Goal: Check status: Check status

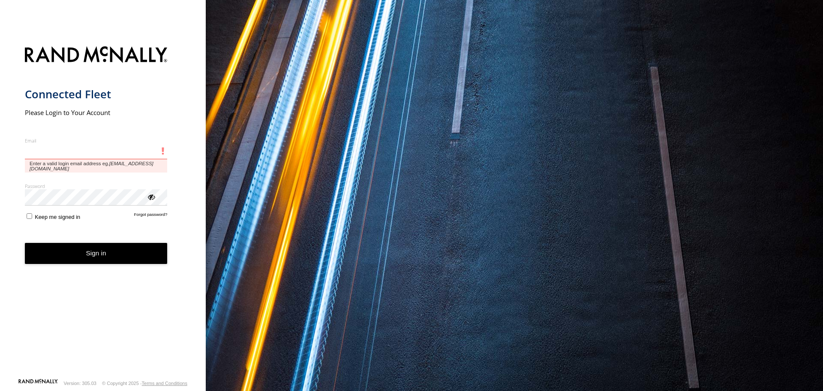
type input "**********"
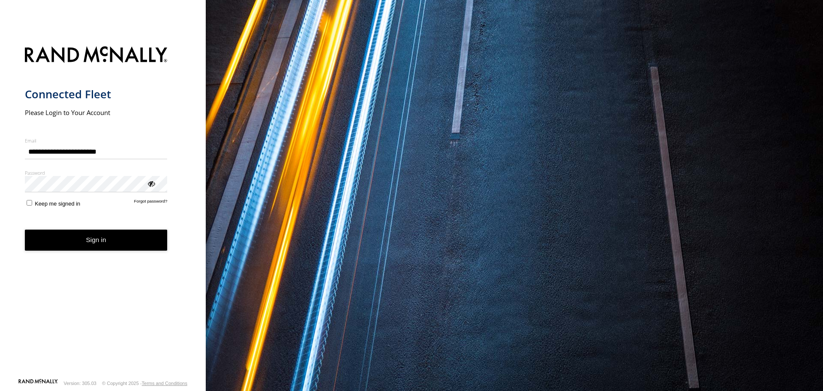
click at [81, 241] on button "Sign in" at bounding box center [96, 239] width 143 height 21
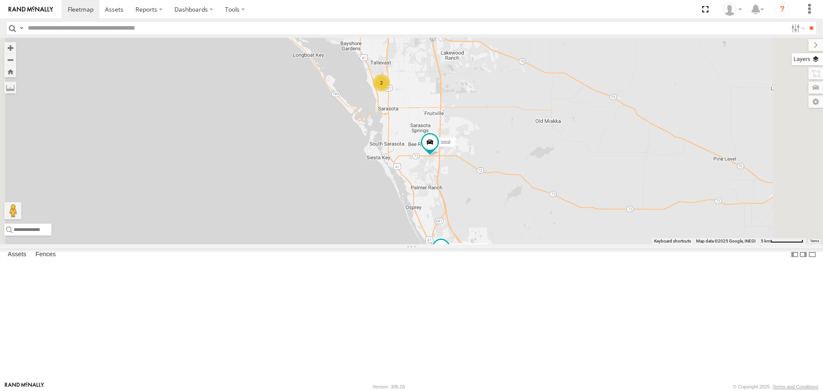
click at [812, 62] on label at bounding box center [807, 59] width 31 height 12
click at [0, 0] on span "Basemaps" at bounding box center [0, 0] width 0 height 0
click at [0, 0] on span "Roadmap" at bounding box center [0, 0] width 0 height 0
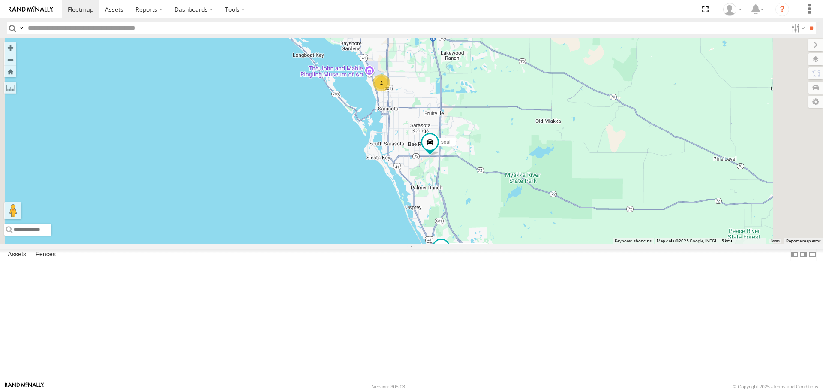
click at [0, 0] on span "Overlays" at bounding box center [0, 0] width 0 height 0
click at [0, 0] on span "Traffic" at bounding box center [0, 0] width 0 height 0
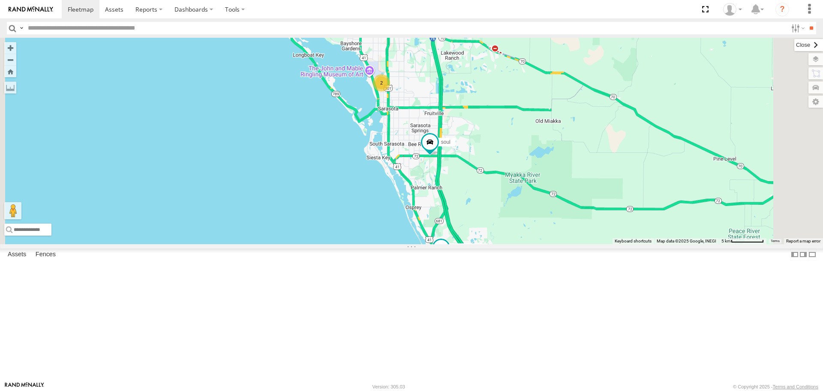
click at [795, 43] on label at bounding box center [809, 45] width 29 height 12
click at [681, 214] on div "Tom 2 soul Robert" at bounding box center [411, 141] width 823 height 206
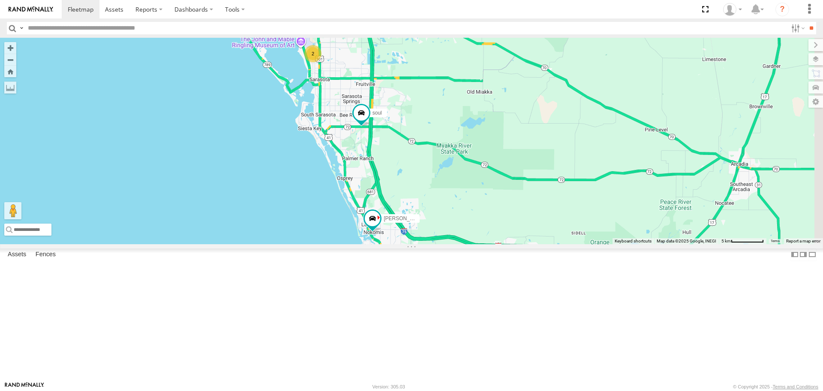
drag, startPoint x: 651, startPoint y: 193, endPoint x: 609, endPoint y: 184, distance: 42.7
click at [609, 184] on div "Tom 2 soul Robert" at bounding box center [411, 141] width 823 height 206
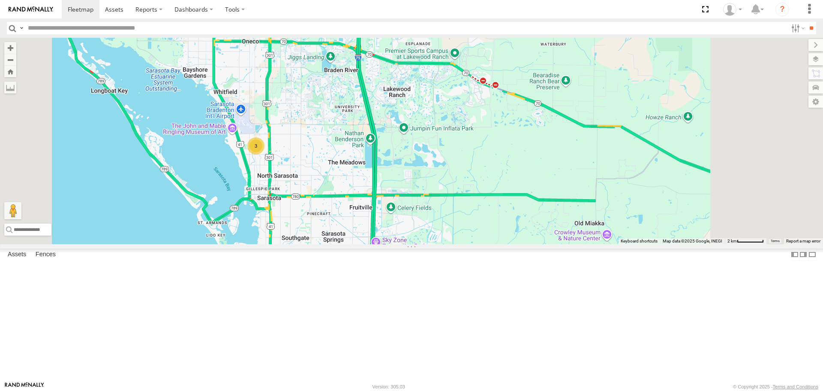
drag, startPoint x: 528, startPoint y: 119, endPoint x: 429, endPoint y: 302, distance: 208.4
click at [436, 244] on div "3" at bounding box center [411, 141] width 823 height 206
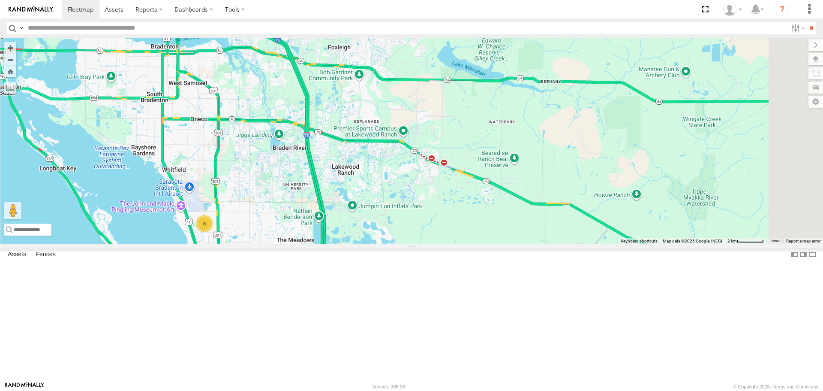
drag, startPoint x: 429, startPoint y: 302, endPoint x: 426, endPoint y: 309, distance: 7.1
click at [426, 244] on div "3" at bounding box center [411, 141] width 823 height 206
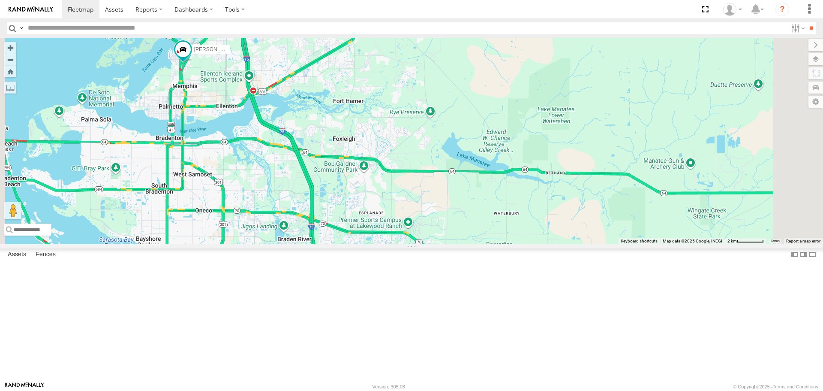
drag, startPoint x: 464, startPoint y: 193, endPoint x: 512, endPoint y: 245, distance: 71.3
click at [496, 244] on div "3 Robert" at bounding box center [411, 141] width 823 height 206
click at [512, 244] on div "3 Robert" at bounding box center [411, 141] width 823 height 206
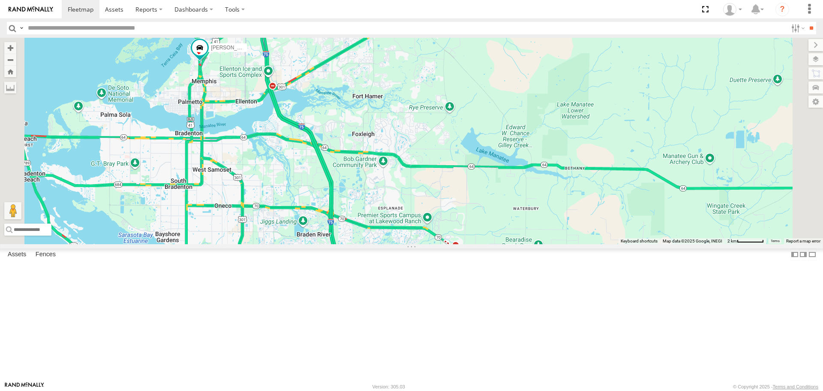
click at [0, 0] on link at bounding box center [0, 0] width 0 height 0
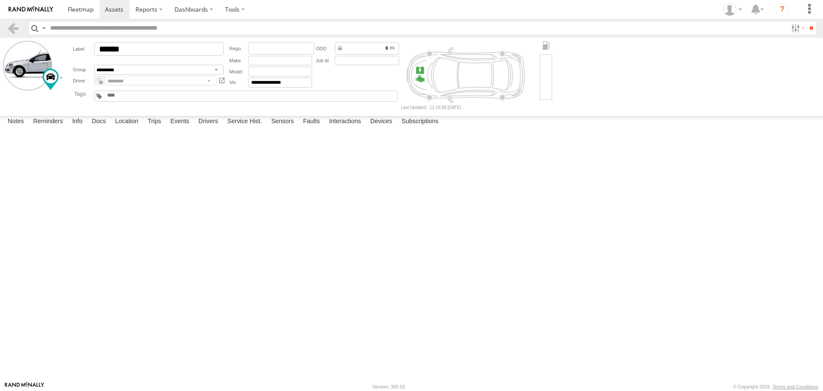
click at [0, 0] on label at bounding box center [0, 0] width 0 height 0
click at [0, 0] on button "Proceed" at bounding box center [0, 0] width 0 height 0
click at [88, 16] on link at bounding box center [81, 9] width 38 height 18
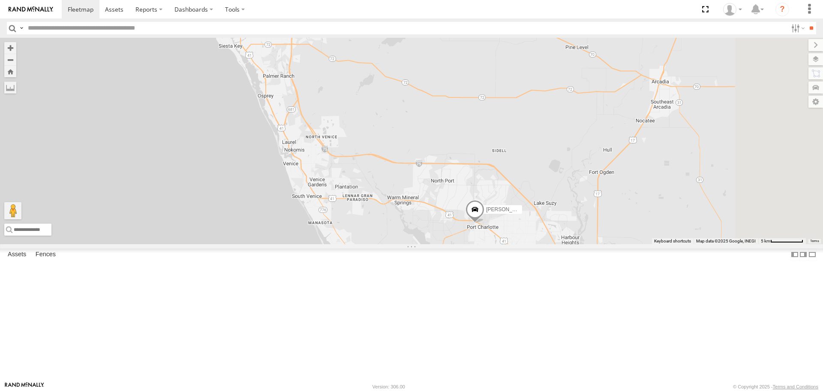
drag, startPoint x: 536, startPoint y: 252, endPoint x: 477, endPoint y: 208, distance: 74.1
click at [477, 208] on div "[PERSON_NAME] Transit 3" at bounding box center [411, 141] width 823 height 206
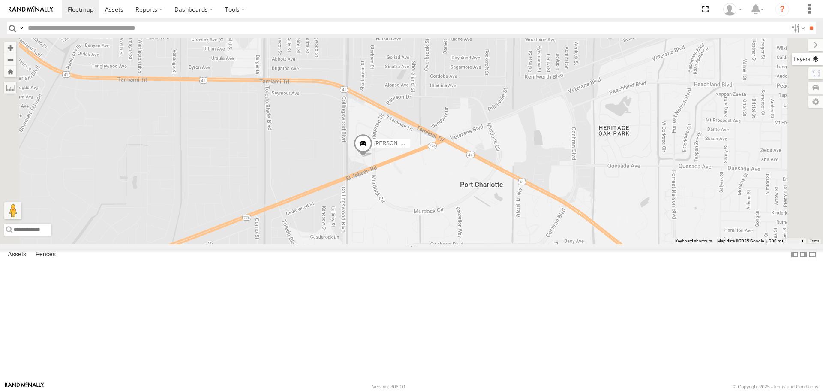
click at [820, 60] on label at bounding box center [807, 59] width 31 height 12
click at [0, 0] on span "Basemaps" at bounding box center [0, 0] width 0 height 0
click at [0, 0] on span "Roadmap" at bounding box center [0, 0] width 0 height 0
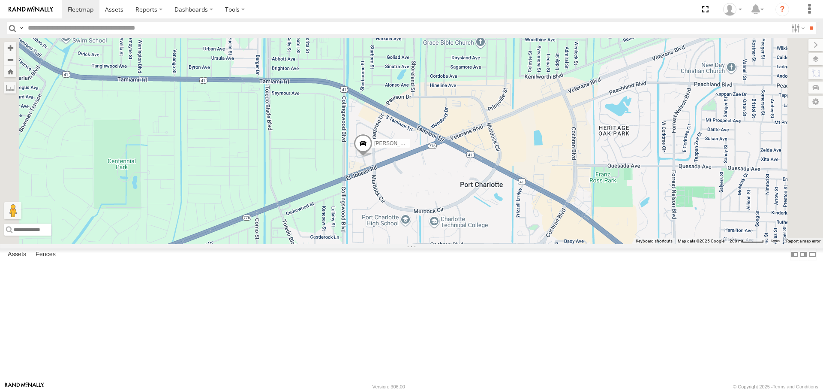
click at [0, 0] on span "Overlays" at bounding box center [0, 0] width 0 height 0
click at [0, 0] on span "Traffic" at bounding box center [0, 0] width 0 height 0
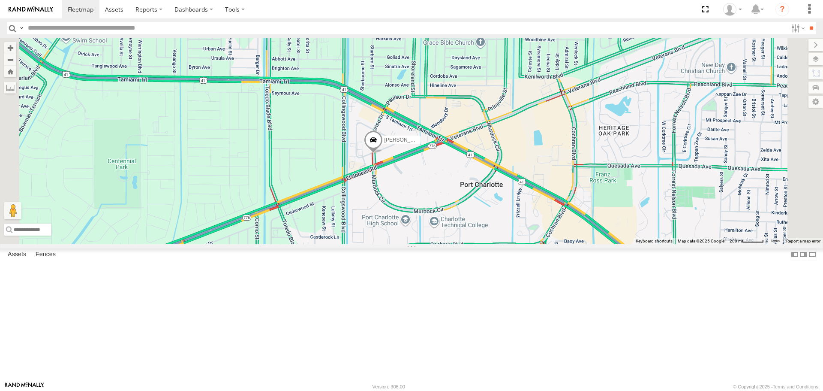
click at [340, 217] on div "Tom Transit" at bounding box center [411, 141] width 823 height 206
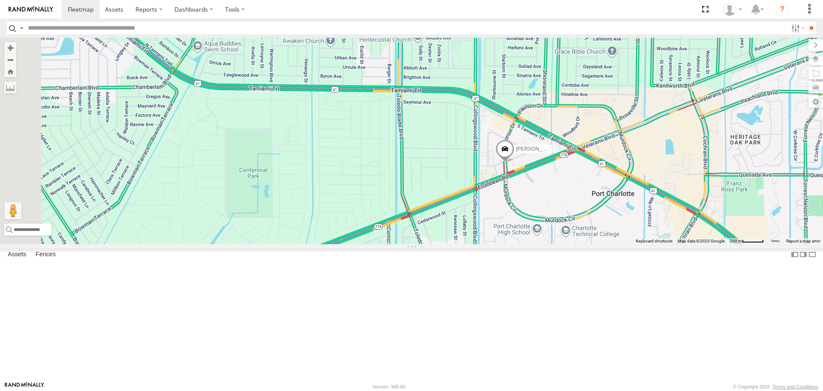
drag, startPoint x: 359, startPoint y: 216, endPoint x: 484, endPoint y: 229, distance: 125.5
click at [483, 229] on div "Tom Transit" at bounding box center [411, 141] width 823 height 206
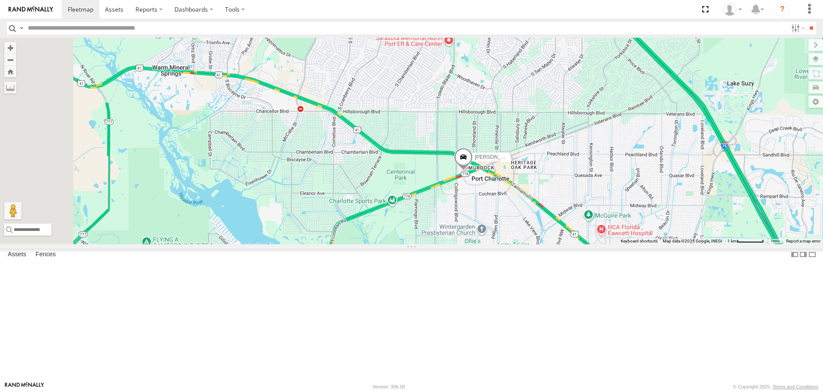
drag, startPoint x: 416, startPoint y: 247, endPoint x: 490, endPoint y: 262, distance: 75.6
click at [490, 244] on div "Tom Transit" at bounding box center [411, 141] width 823 height 206
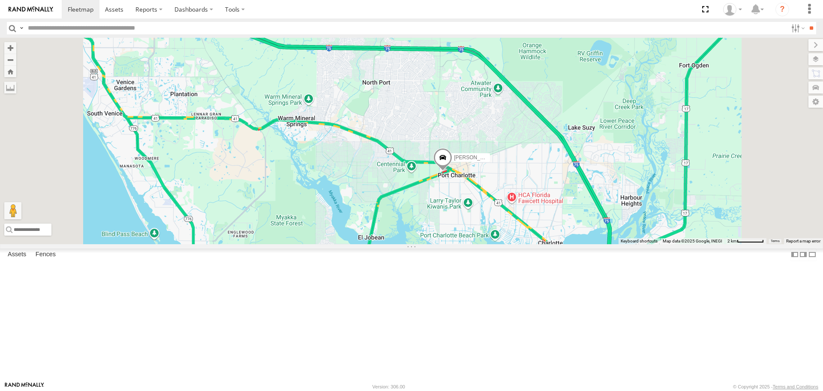
drag, startPoint x: 416, startPoint y: 240, endPoint x: 425, endPoint y: 228, distance: 15.1
click at [425, 228] on div "Tom Transit" at bounding box center [411, 141] width 823 height 206
click at [0, 0] on link at bounding box center [0, 0] width 0 height 0
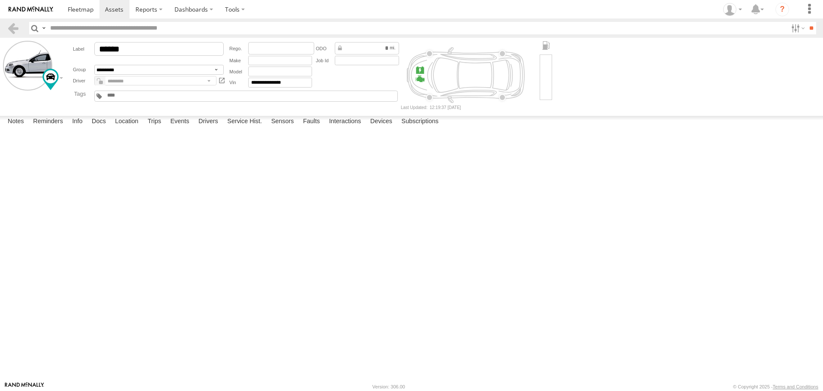
click at [0, 0] on label at bounding box center [0, 0] width 0 height 0
click at [0, 0] on button "Proceed" at bounding box center [0, 0] width 0 height 0
click at [75, 13] on span at bounding box center [81, 9] width 26 height 8
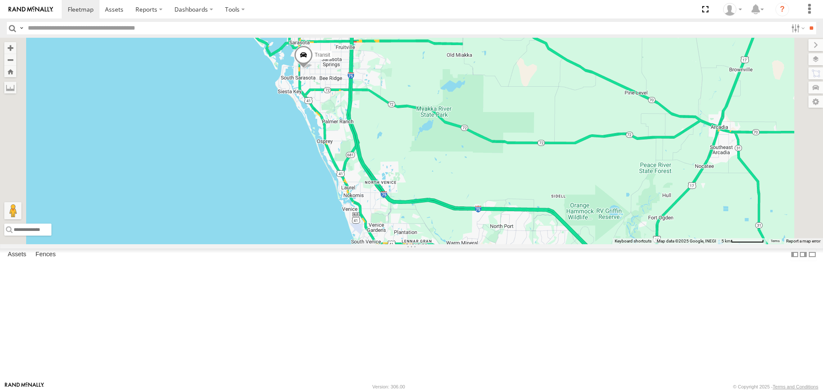
click at [0, 0] on link at bounding box center [0, 0] width 0 height 0
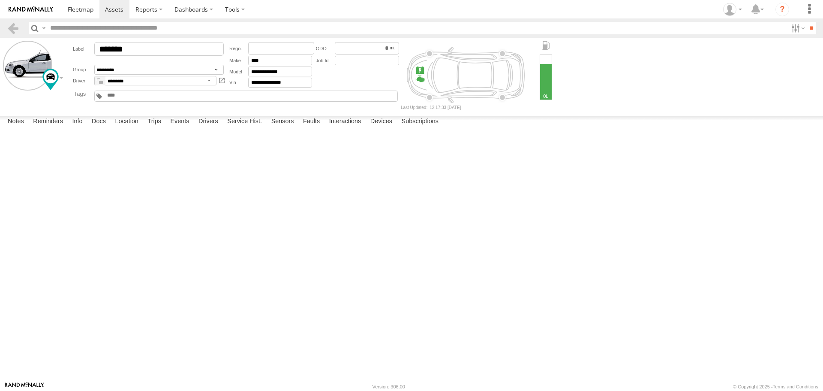
click at [0, 0] on label at bounding box center [0, 0] width 0 height 0
drag, startPoint x: 495, startPoint y: 237, endPoint x: 490, endPoint y: 235, distance: 5.8
click at [0, 0] on button "Proceed" at bounding box center [0, 0] width 0 height 0
click at [77, 15] on link at bounding box center [81, 9] width 38 height 18
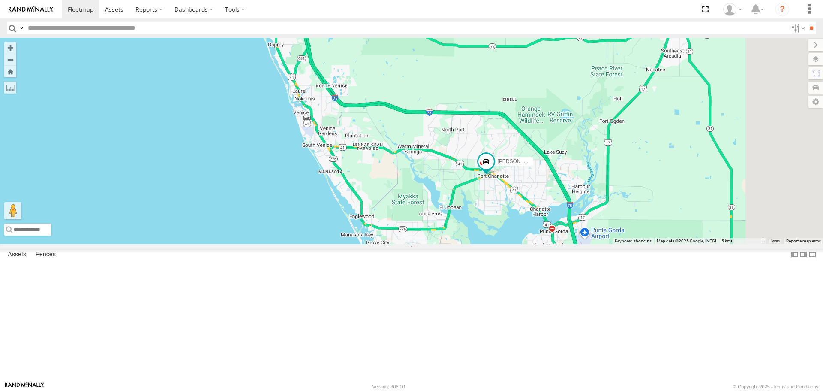
drag, startPoint x: 604, startPoint y: 305, endPoint x: 552, endPoint y: 204, distance: 113.3
click at [552, 205] on div "[PERSON_NAME] 3 Transit" at bounding box center [411, 141] width 823 height 206
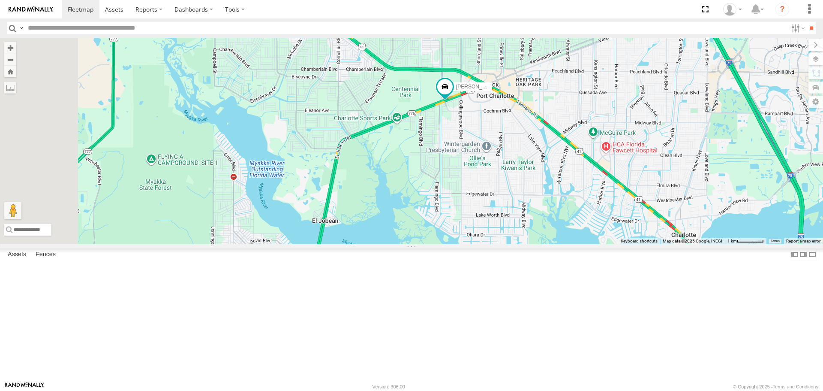
drag, startPoint x: 467, startPoint y: 327, endPoint x: 520, endPoint y: 237, distance: 104.4
click at [520, 237] on div "[PERSON_NAME] Transit" at bounding box center [411, 141] width 823 height 206
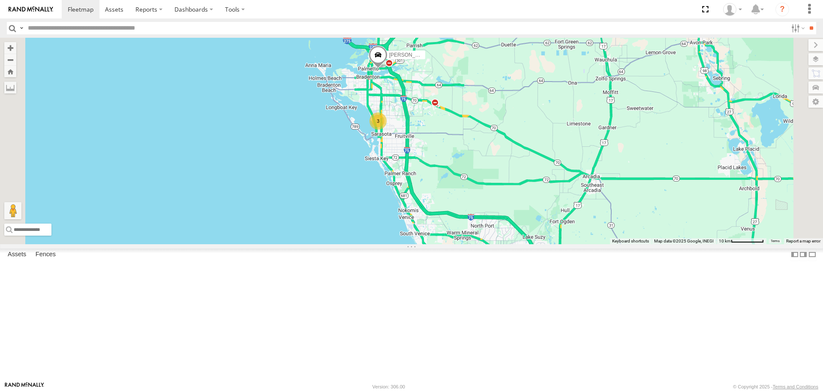
drag, startPoint x: 532, startPoint y: 204, endPoint x: 539, endPoint y: 250, distance: 46.8
click at [539, 244] on div "[PERSON_NAME] [PERSON_NAME] 3" at bounding box center [411, 141] width 823 height 206
drag, startPoint x: 540, startPoint y: 240, endPoint x: 532, endPoint y: 240, distance: 7.7
click at [541, 240] on div "[PERSON_NAME] [PERSON_NAME] 3" at bounding box center [411, 141] width 823 height 206
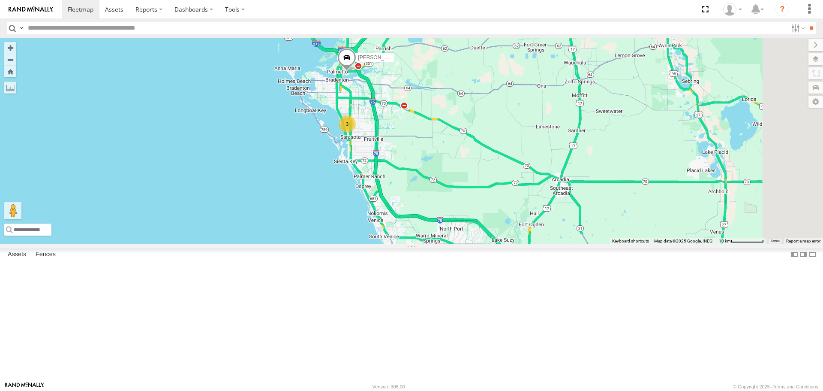
drag, startPoint x: 528, startPoint y: 263, endPoint x: 426, endPoint y: 268, distance: 102.2
click at [443, 244] on div "Tom Robert 3" at bounding box center [411, 141] width 823 height 206
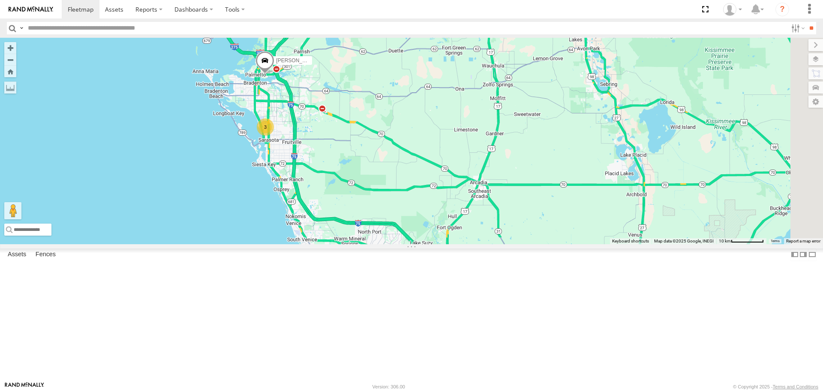
drag, startPoint x: 426, startPoint y: 268, endPoint x: 401, endPoint y: 262, distance: 25.5
click at [403, 244] on div "Tom Robert 3" at bounding box center [411, 141] width 823 height 206
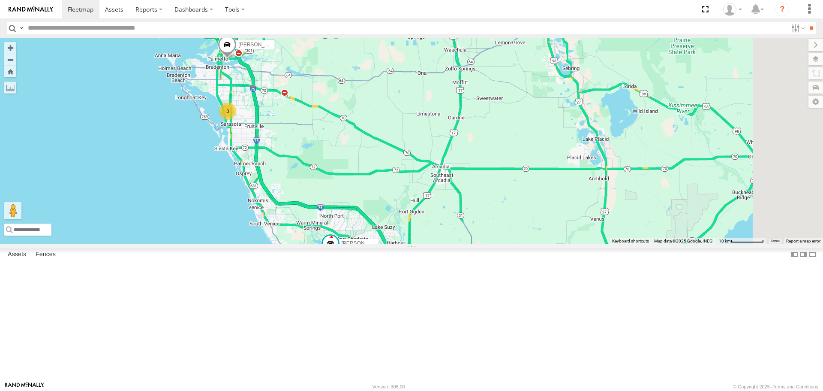
drag, startPoint x: 399, startPoint y: 261, endPoint x: 387, endPoint y: 250, distance: 16.1
click at [387, 244] on div "Tom Robert 3" at bounding box center [411, 141] width 823 height 206
click at [0, 0] on link at bounding box center [0, 0] width 0 height 0
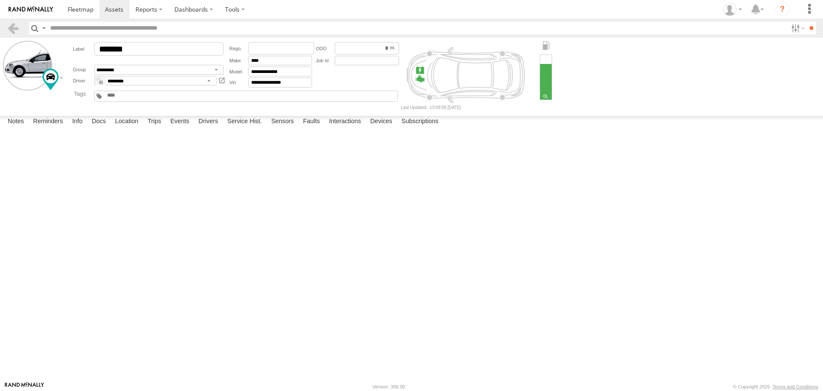
click at [0, 0] on label at bounding box center [0, 0] width 0 height 0
click at [0, 0] on button "Proceed" at bounding box center [0, 0] width 0 height 0
click at [72, 15] on link at bounding box center [81, 9] width 38 height 18
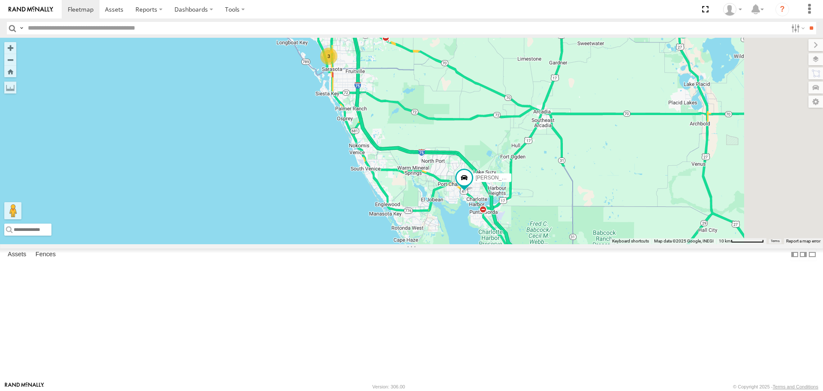
drag, startPoint x: 527, startPoint y: 294, endPoint x: 478, endPoint y: 213, distance: 95.5
click at [478, 213] on div "Tom Robert 3" at bounding box center [411, 141] width 823 height 206
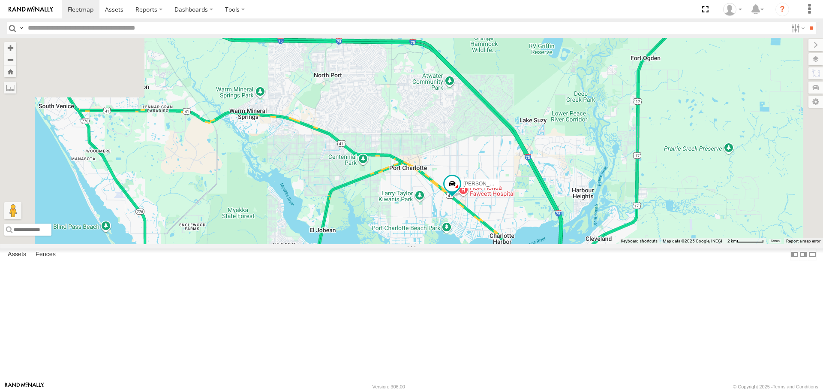
drag, startPoint x: 277, startPoint y: 113, endPoint x: 307, endPoint y: 151, distance: 48.8
click at [316, 172] on div "Tom Robert" at bounding box center [411, 141] width 823 height 206
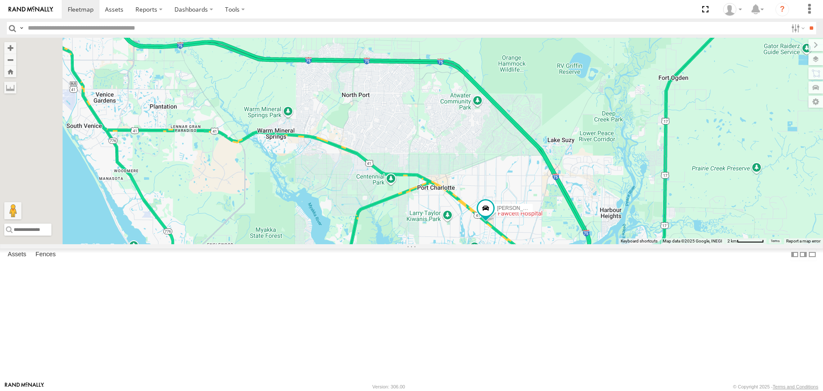
drag, startPoint x: 321, startPoint y: 99, endPoint x: 560, endPoint y: 210, distance: 263.2
click at [560, 210] on div "Tom Robert" at bounding box center [411, 141] width 823 height 206
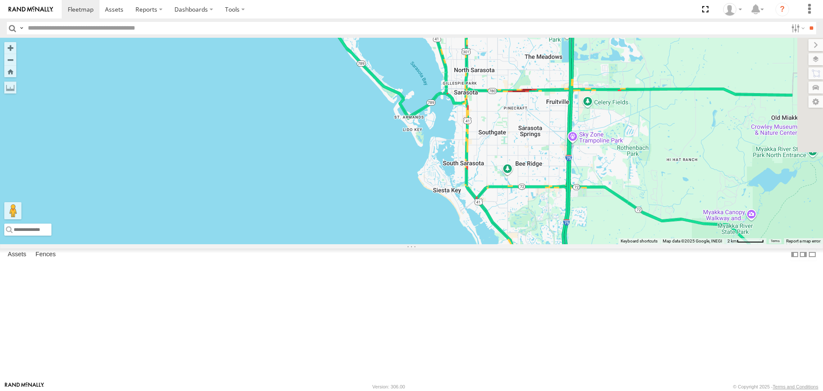
drag, startPoint x: 546, startPoint y: 197, endPoint x: 347, endPoint y: 248, distance: 205.4
click at [372, 244] on div "Tom Robert" at bounding box center [411, 141] width 823 height 206
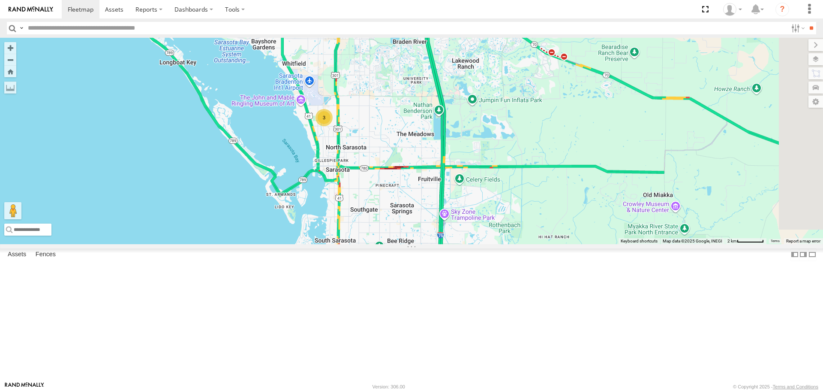
drag, startPoint x: 625, startPoint y: 172, endPoint x: 510, endPoint y: 237, distance: 132.3
click at [510, 237] on div "Tom Robert 3" at bounding box center [411, 141] width 823 height 206
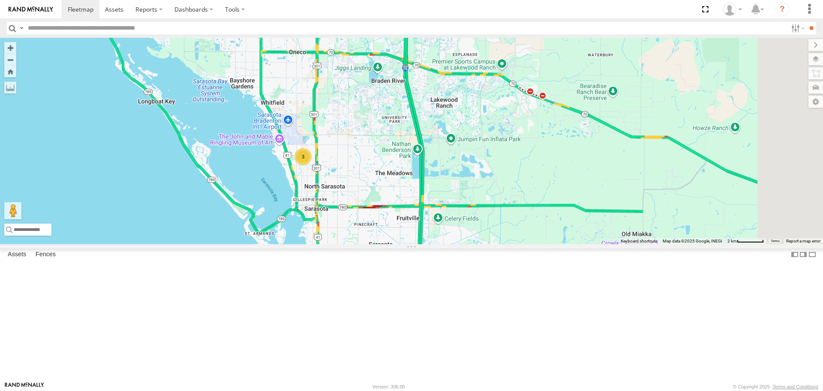
drag, startPoint x: 521, startPoint y: 160, endPoint x: 505, endPoint y: 176, distance: 23.3
click at [505, 176] on div "Tom Robert 3" at bounding box center [411, 141] width 823 height 206
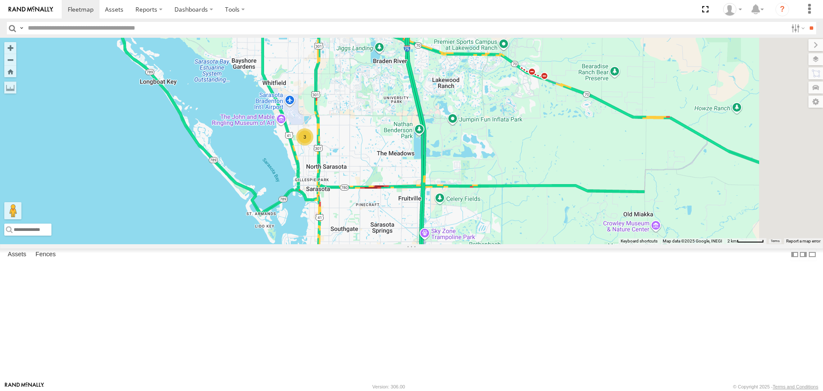
click at [313, 145] on div "3" at bounding box center [304, 136] width 17 height 17
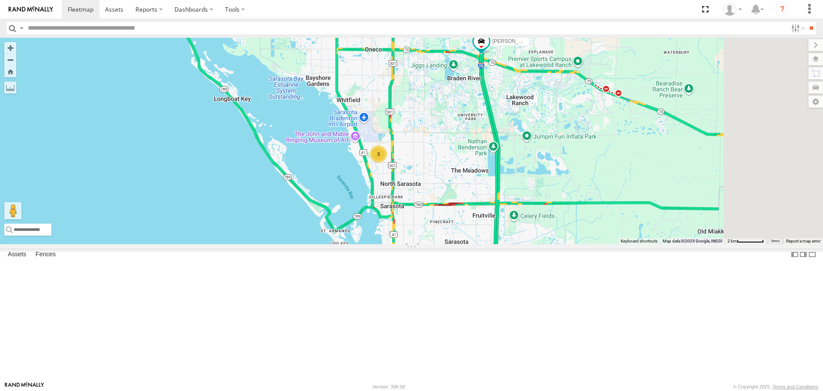
drag, startPoint x: 634, startPoint y: 195, endPoint x: 551, endPoint y: 237, distance: 93.4
click at [551, 237] on div "Robert 3" at bounding box center [411, 141] width 823 height 206
drag, startPoint x: 416, startPoint y: 244, endPoint x: 322, endPoint y: 121, distance: 155.0
click at [324, 122] on div "Robert 3" at bounding box center [411, 141] width 823 height 206
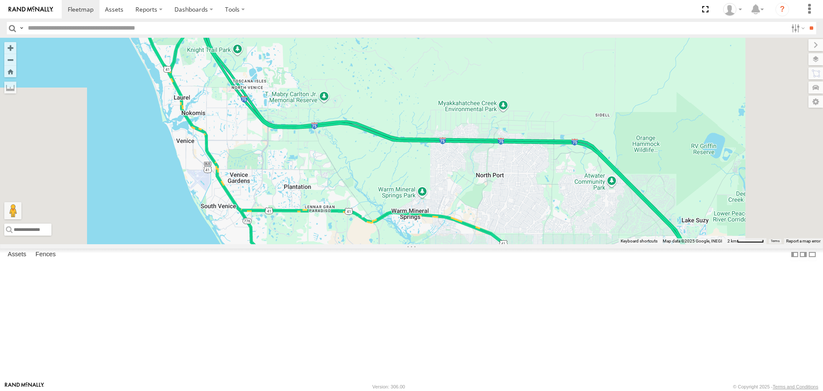
drag, startPoint x: 439, startPoint y: 251, endPoint x: 361, endPoint y: 160, distance: 120.1
click at [367, 163] on div "Robert 3" at bounding box center [411, 141] width 823 height 206
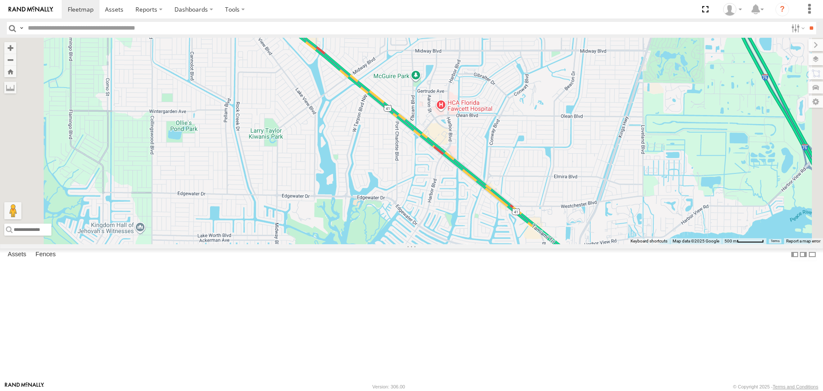
drag, startPoint x: 419, startPoint y: 200, endPoint x: 403, endPoint y: 235, distance: 38.4
click at [442, 244] on div at bounding box center [411, 141] width 823 height 206
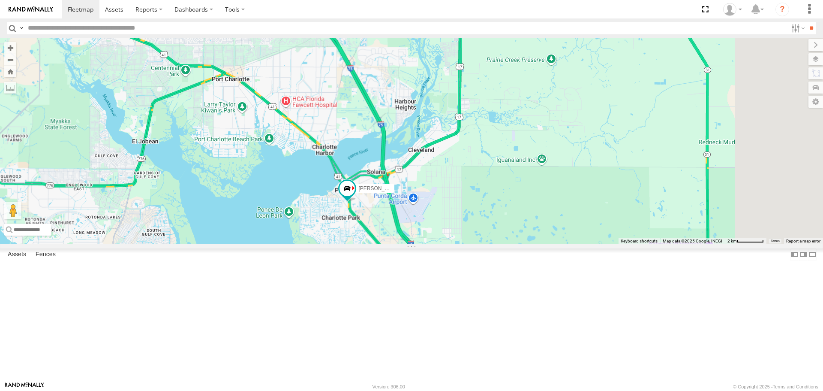
drag, startPoint x: 386, startPoint y: 229, endPoint x: 329, endPoint y: 161, distance: 89.2
click at [329, 162] on div "Tom" at bounding box center [411, 141] width 823 height 206
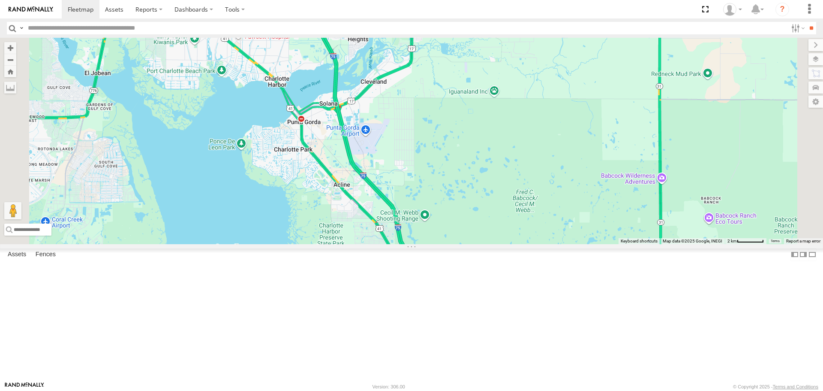
click at [0, 0] on link at bounding box center [0, 0] width 0 height 0
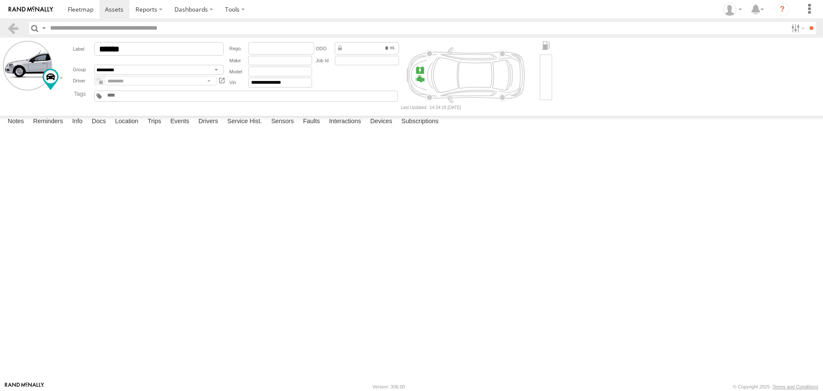
click at [0, 0] on label at bounding box center [0, 0] width 0 height 0
click at [0, 0] on button "Proceed" at bounding box center [0, 0] width 0 height 0
click at [77, 13] on span at bounding box center [81, 9] width 26 height 8
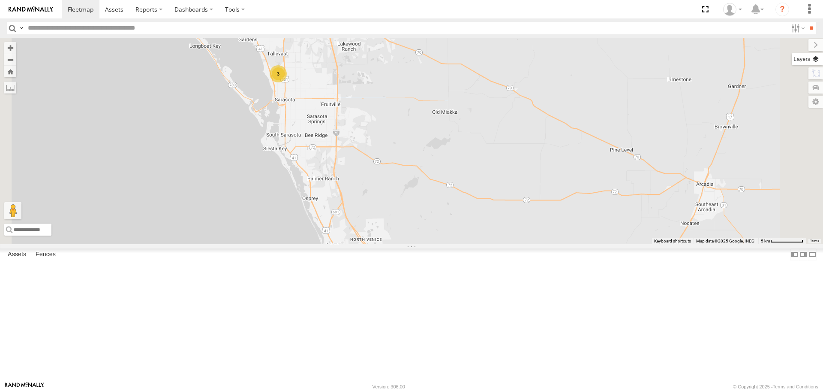
click at [817, 60] on label at bounding box center [807, 59] width 31 height 12
click at [0, 0] on label at bounding box center [0, 0] width 0 height 0
click at [0, 0] on span "Roadmap" at bounding box center [0, 0] width 0 height 0
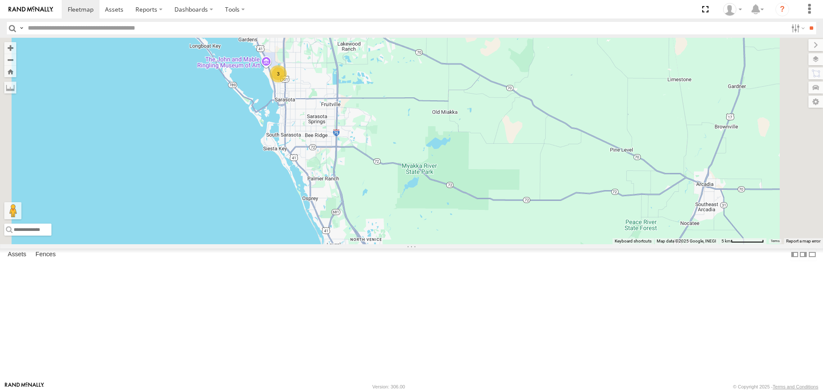
click at [0, 0] on span "Overlays" at bounding box center [0, 0] width 0 height 0
click at [0, 0] on span "Traffic" at bounding box center [0, 0] width 0 height 0
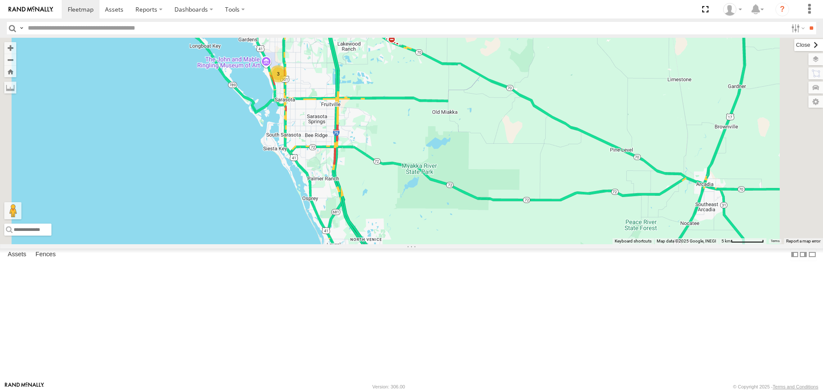
click at [795, 48] on label at bounding box center [809, 45] width 29 height 12
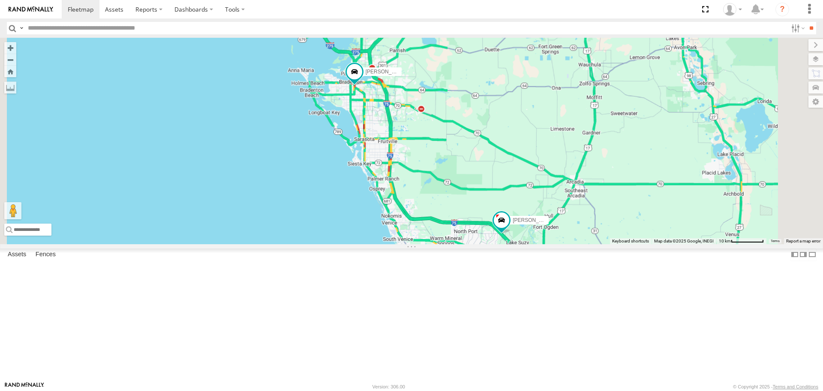
drag, startPoint x: 469, startPoint y: 135, endPoint x: 471, endPoint y: 184, distance: 49.8
click at [471, 184] on div "[PERSON_NAME] [PERSON_NAME]" at bounding box center [411, 141] width 823 height 206
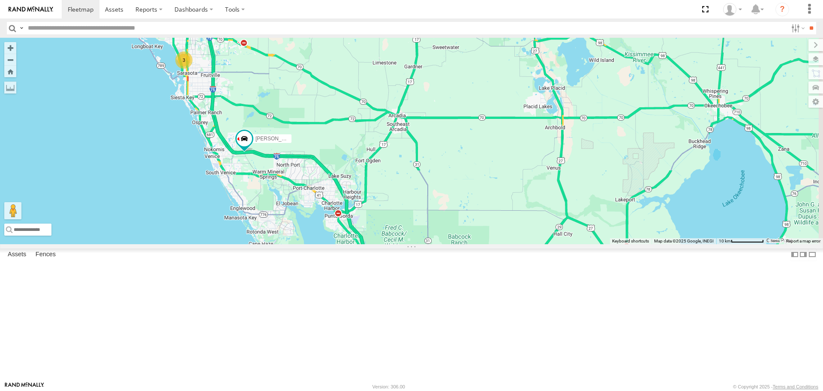
drag, startPoint x: 572, startPoint y: 234, endPoint x: 394, endPoint y: 163, distance: 192.1
click at [394, 163] on div "[PERSON_NAME] [PERSON_NAME] 3" at bounding box center [411, 141] width 823 height 206
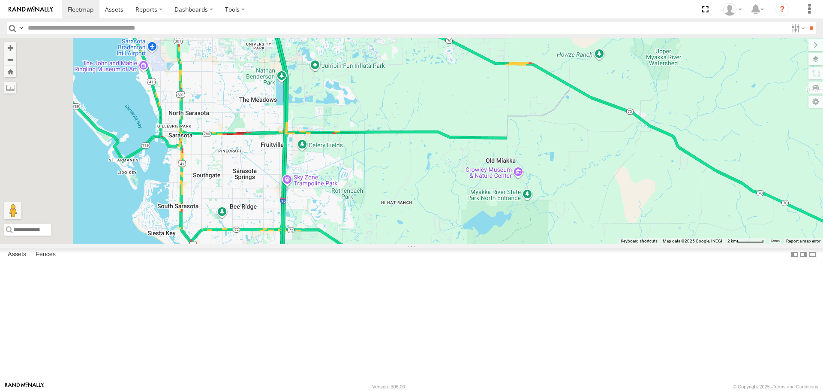
drag, startPoint x: 343, startPoint y: 184, endPoint x: 528, endPoint y: 275, distance: 206.2
click at [528, 244] on div "[PERSON_NAME] [PERSON_NAME]" at bounding box center [411, 141] width 823 height 206
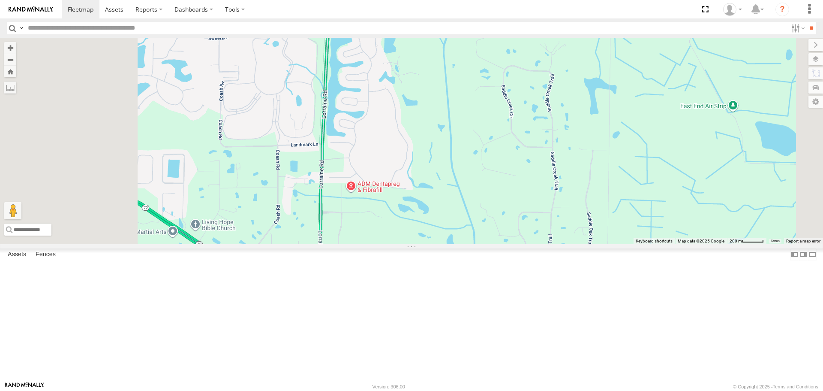
drag, startPoint x: 331, startPoint y: 273, endPoint x: 373, endPoint y: 277, distance: 42.6
click at [373, 244] on div "[PERSON_NAME] [PERSON_NAME]" at bounding box center [411, 141] width 823 height 206
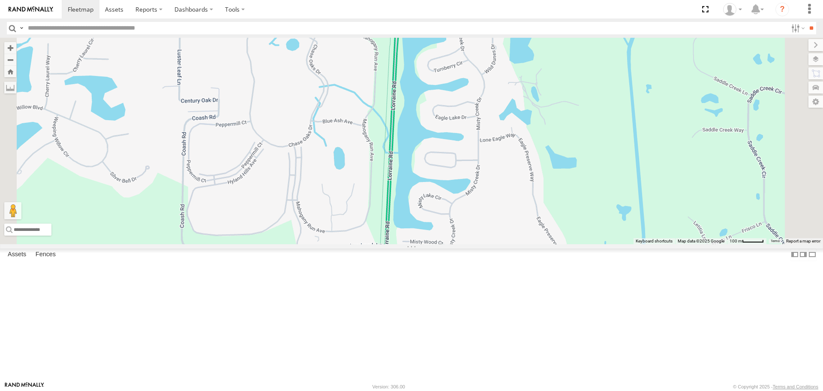
drag, startPoint x: 384, startPoint y: 181, endPoint x: 384, endPoint y: 273, distance: 91.8
click at [384, 244] on div "[PERSON_NAME] [PERSON_NAME]" at bounding box center [411, 141] width 823 height 206
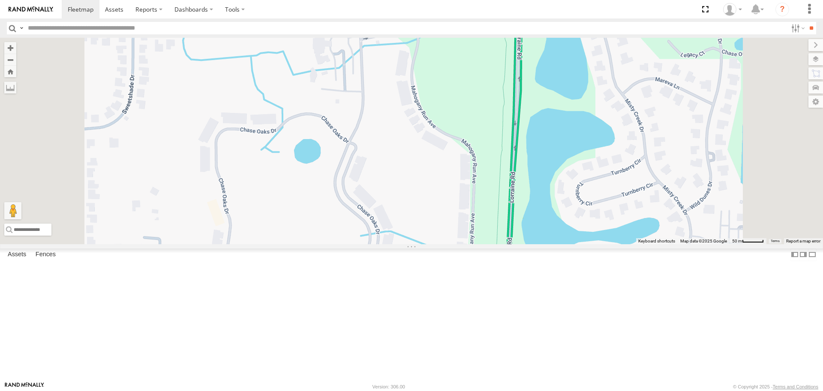
drag, startPoint x: 596, startPoint y: 181, endPoint x: 594, endPoint y: 347, distance: 166.0
click at [594, 244] on div "[PERSON_NAME] [PERSON_NAME]" at bounding box center [411, 141] width 823 height 206
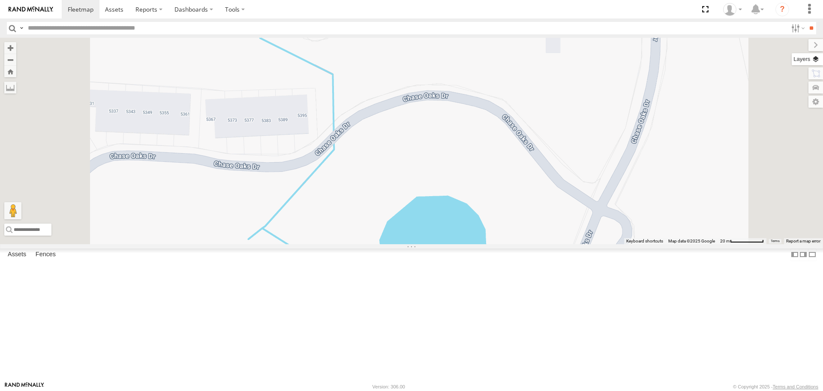
click at [813, 62] on label at bounding box center [807, 59] width 31 height 12
click at [0, 0] on span "Satellite" at bounding box center [0, 0] width 0 height 0
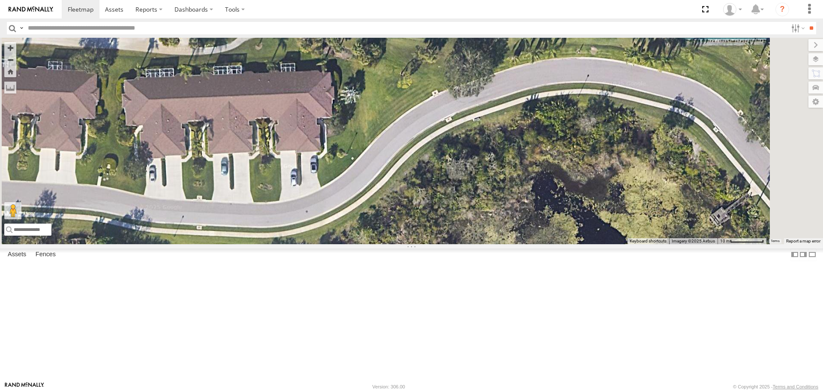
click at [0, 0] on span "Roadmap" at bounding box center [0, 0] width 0 height 0
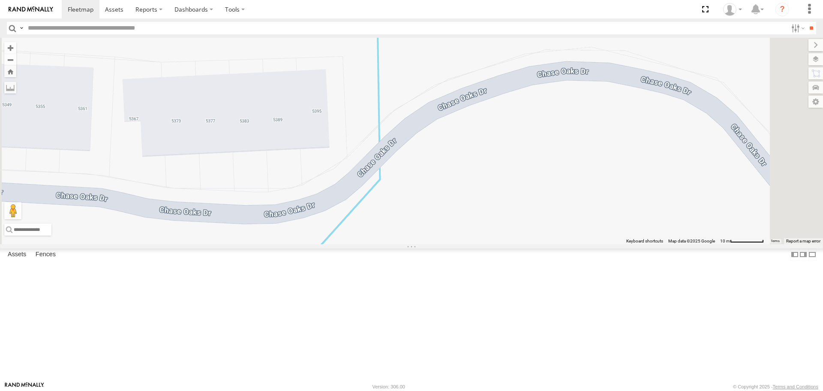
click at [0, 0] on span "Satellite + Roadmap" at bounding box center [0, 0] width 0 height 0
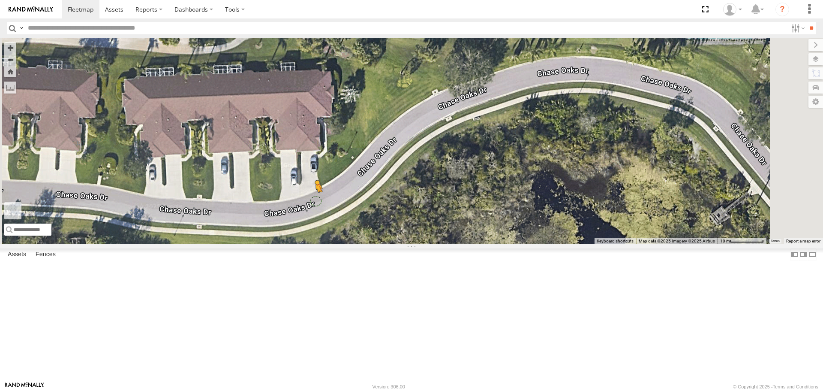
drag, startPoint x: 226, startPoint y: 349, endPoint x: 425, endPoint y: 270, distance: 214.4
click at [425, 244] on div "[PERSON_NAME] [PERSON_NAME] To activate drag with keyboard, press Alt + Enter. …" at bounding box center [411, 141] width 823 height 206
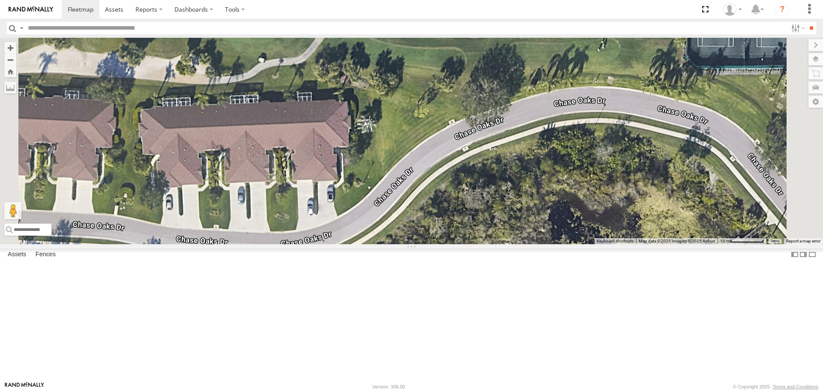
drag, startPoint x: 397, startPoint y: 168, endPoint x: 413, endPoint y: 195, distance: 31.8
click at [413, 195] on div "[PERSON_NAME] [PERSON_NAME] No data available." at bounding box center [411, 141] width 823 height 206
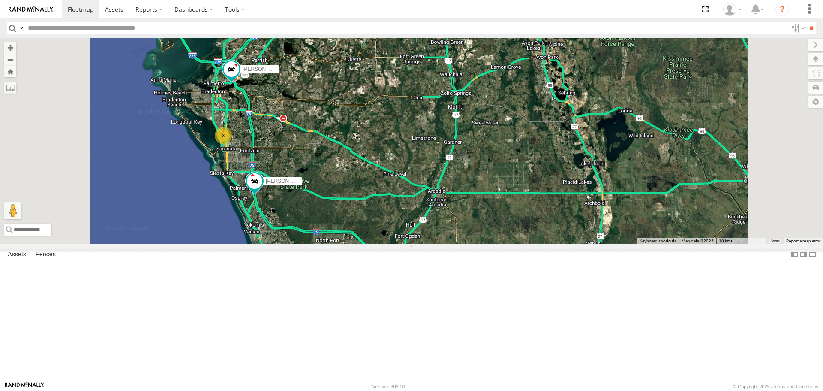
drag, startPoint x: 415, startPoint y: 80, endPoint x: 417, endPoint y: 142, distance: 62.2
click at [417, 142] on div "[PERSON_NAME] 3 [PERSON_NAME] No data available." at bounding box center [411, 141] width 823 height 206
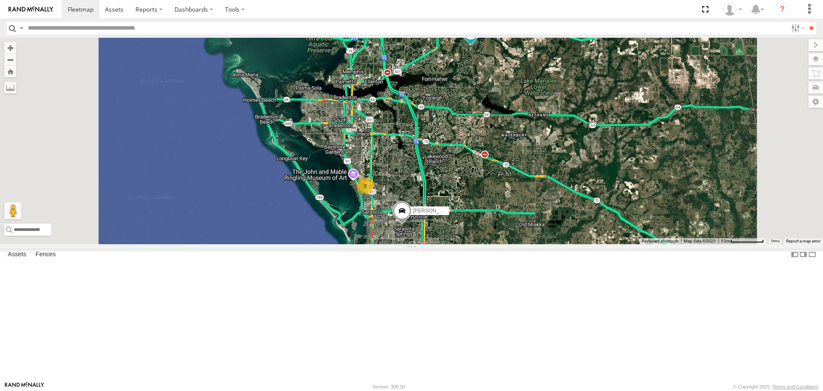
click at [0, 0] on span "Roadmap" at bounding box center [0, 0] width 0 height 0
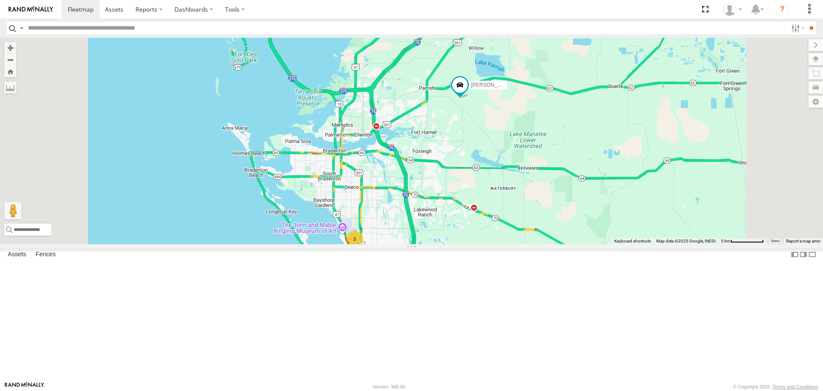
drag, startPoint x: 553, startPoint y: 143, endPoint x: 477, endPoint y: 205, distance: 98.2
click at [477, 205] on div "[PERSON_NAME] [PERSON_NAME] 3 No data available." at bounding box center [411, 141] width 823 height 206
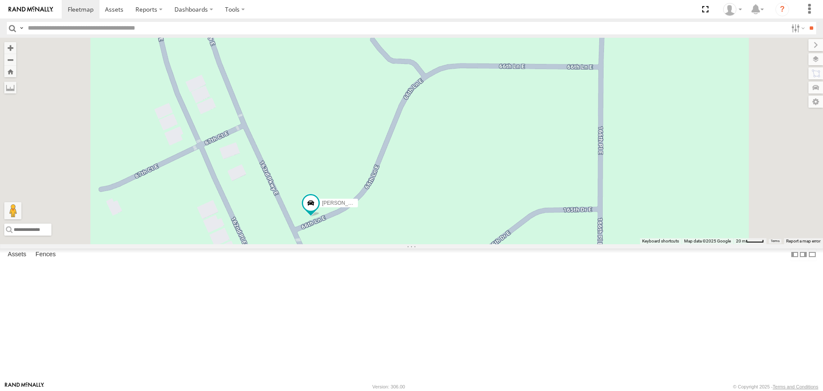
click at [0, 0] on span "Satellite + Roadmap" at bounding box center [0, 0] width 0 height 0
